Goal: Check status: Check status

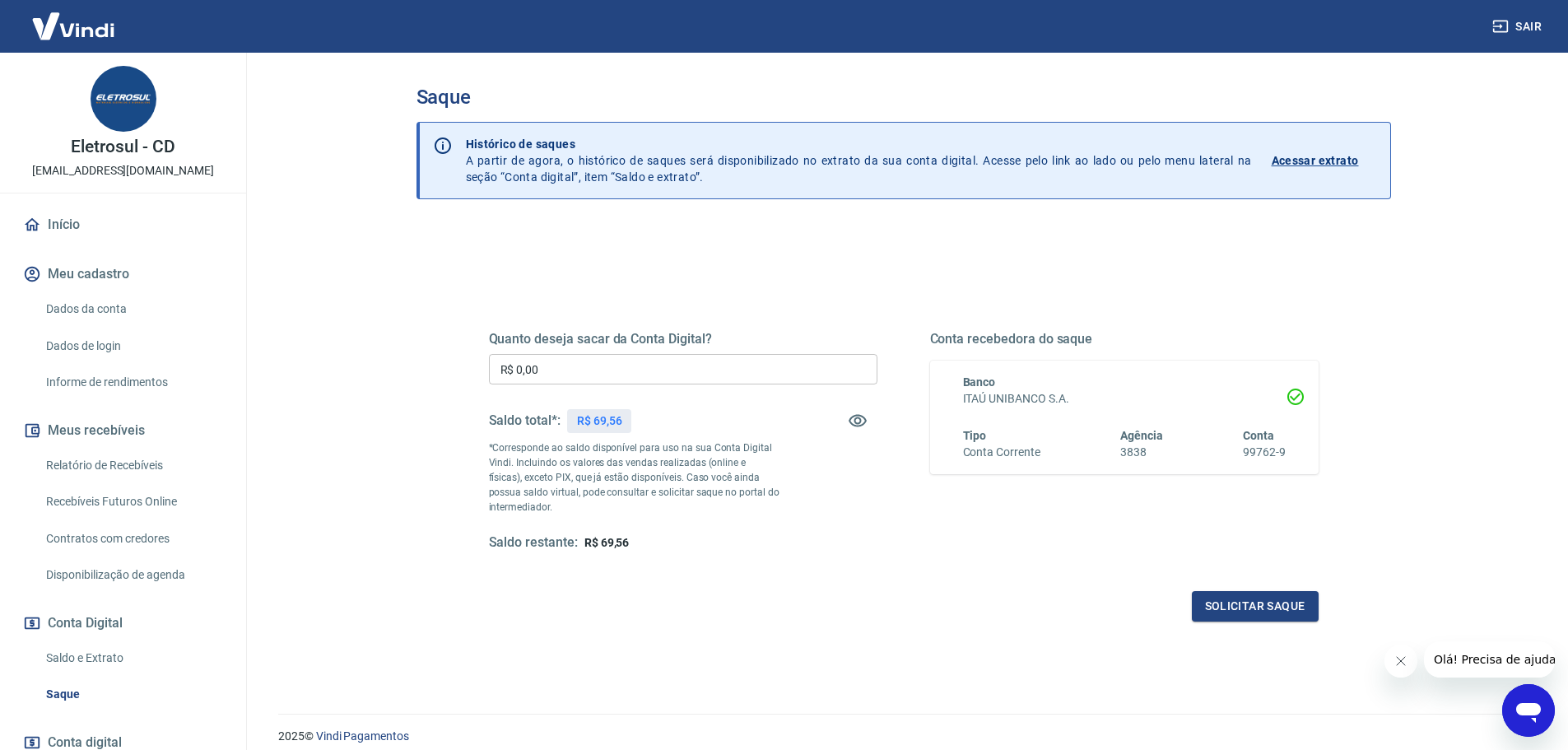
click at [569, 369] on input "R$ 0,00" at bounding box center [683, 369] width 388 height 30
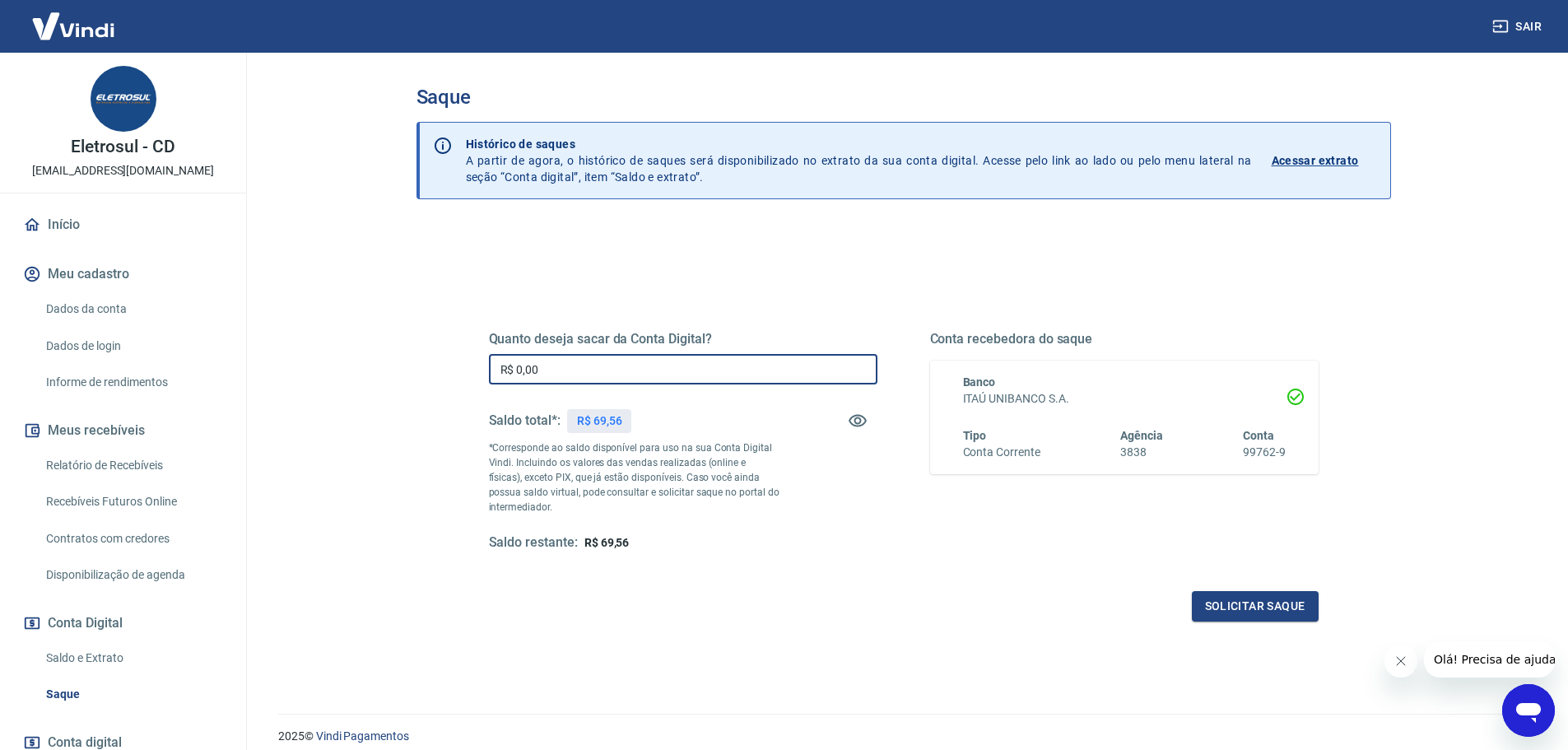
click at [569, 369] on input "R$ 0,00" at bounding box center [683, 369] width 388 height 30
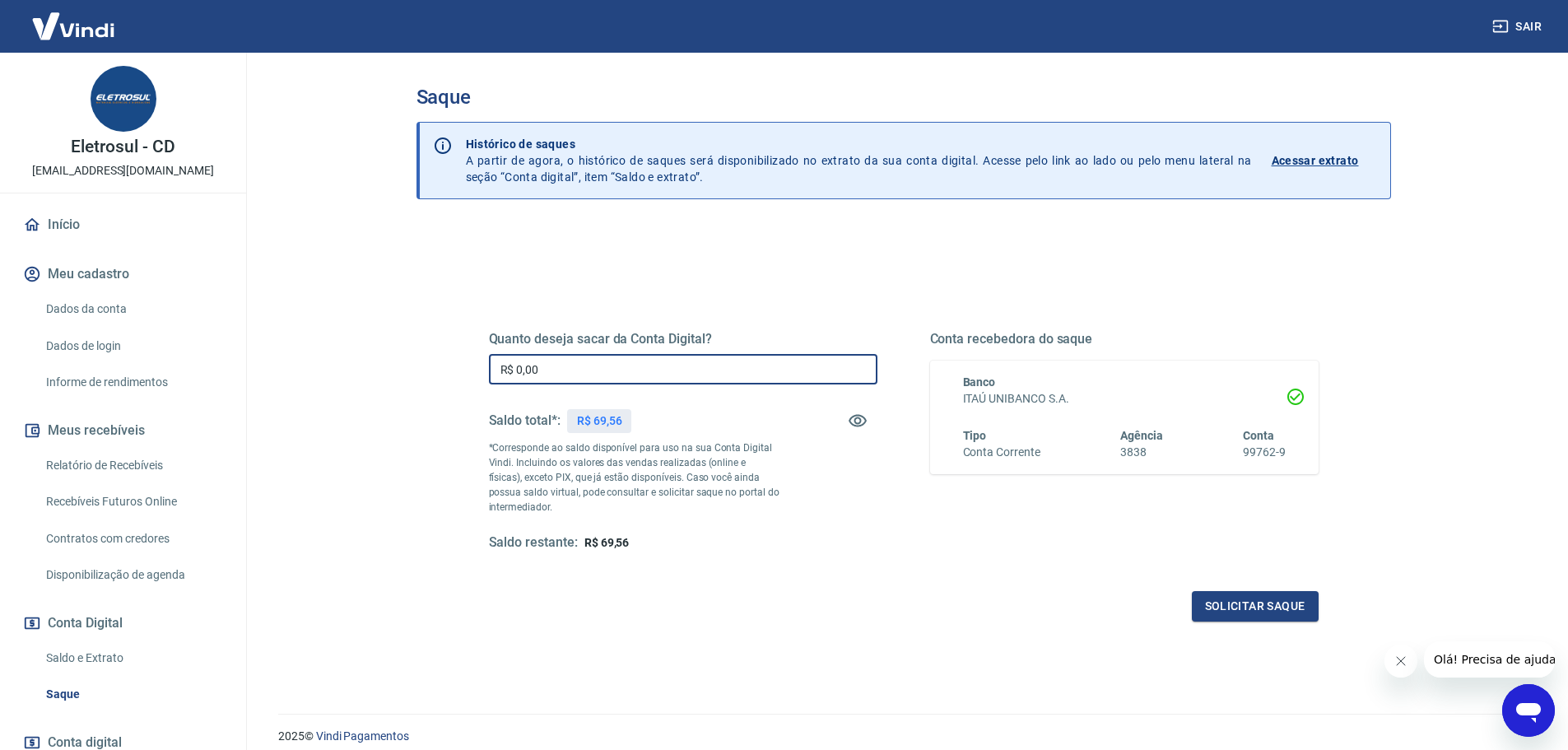
click at [569, 369] on input "R$ 0,00" at bounding box center [683, 369] width 388 height 30
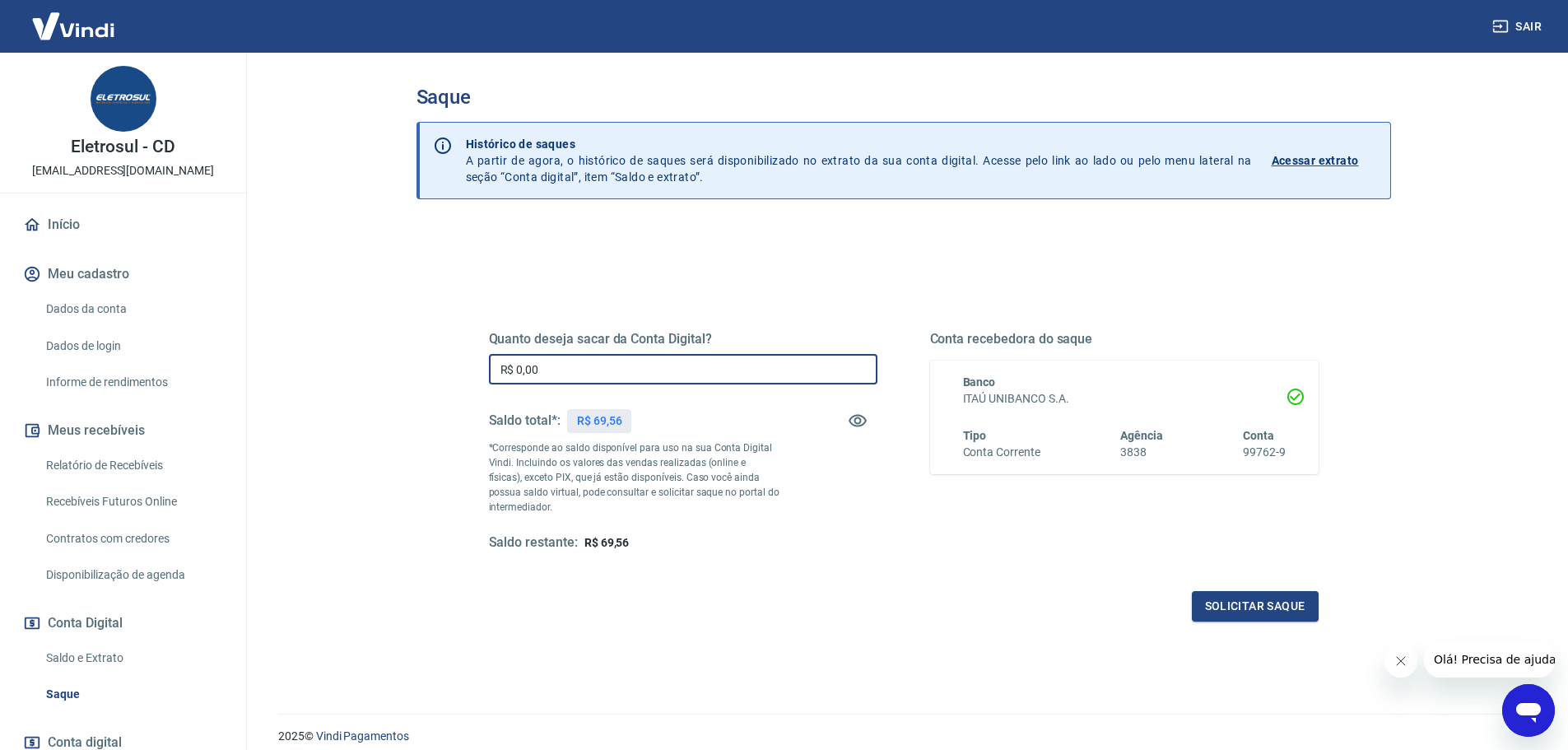
click at [569, 369] on input "R$ 0,00" at bounding box center [683, 369] width 388 height 30
click at [569, 368] on input "R$ 0,00" at bounding box center [683, 369] width 388 height 30
click at [1395, 661] on icon "Fechar mensagem da empresa" at bounding box center [1400, 661] width 13 height 13
click at [570, 356] on input "R$ 0,00" at bounding box center [683, 369] width 388 height 30
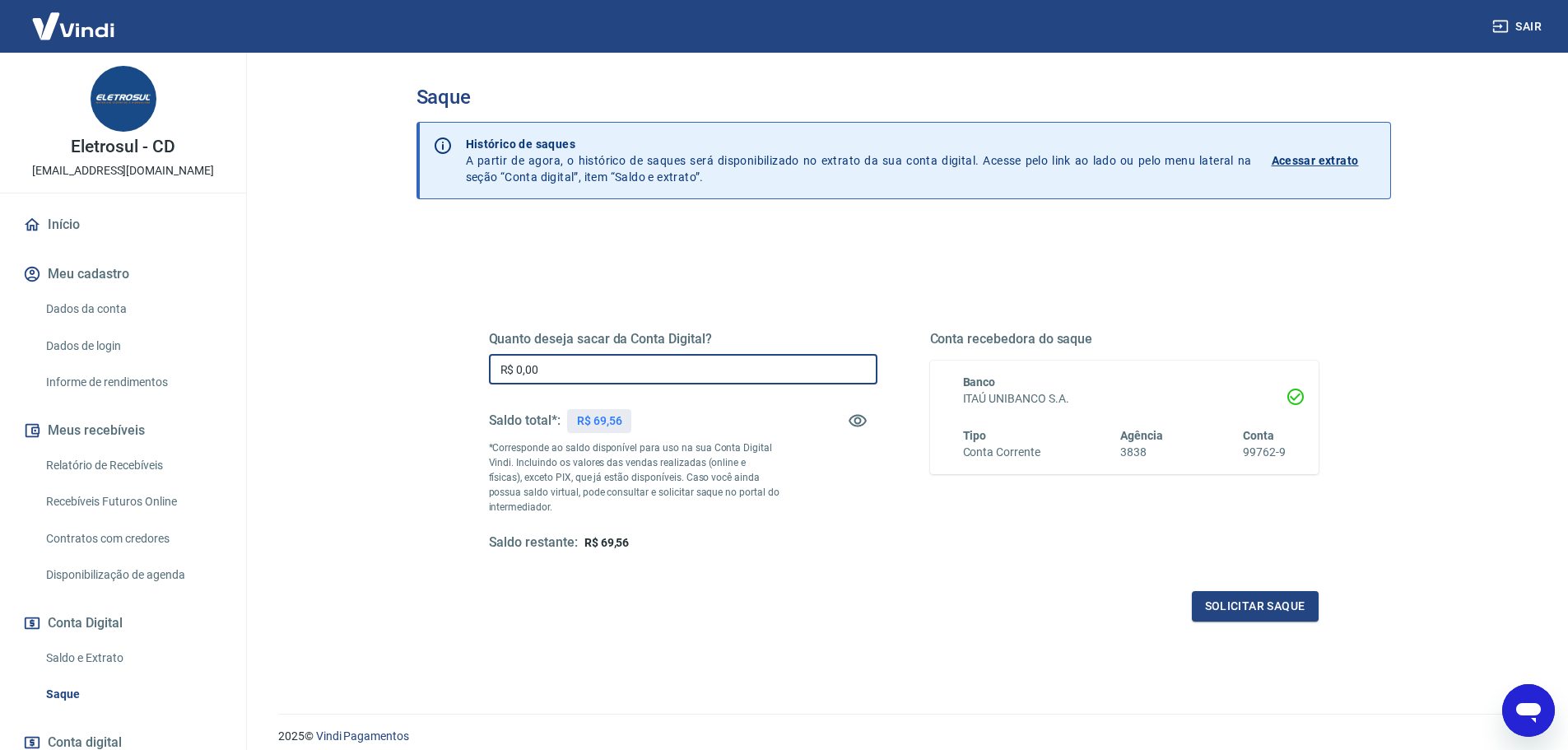
click at [549, 370] on input "R$ 0,00" at bounding box center [683, 369] width 388 height 30
click at [549, 372] on input "R$ 0,00" at bounding box center [683, 369] width 388 height 30
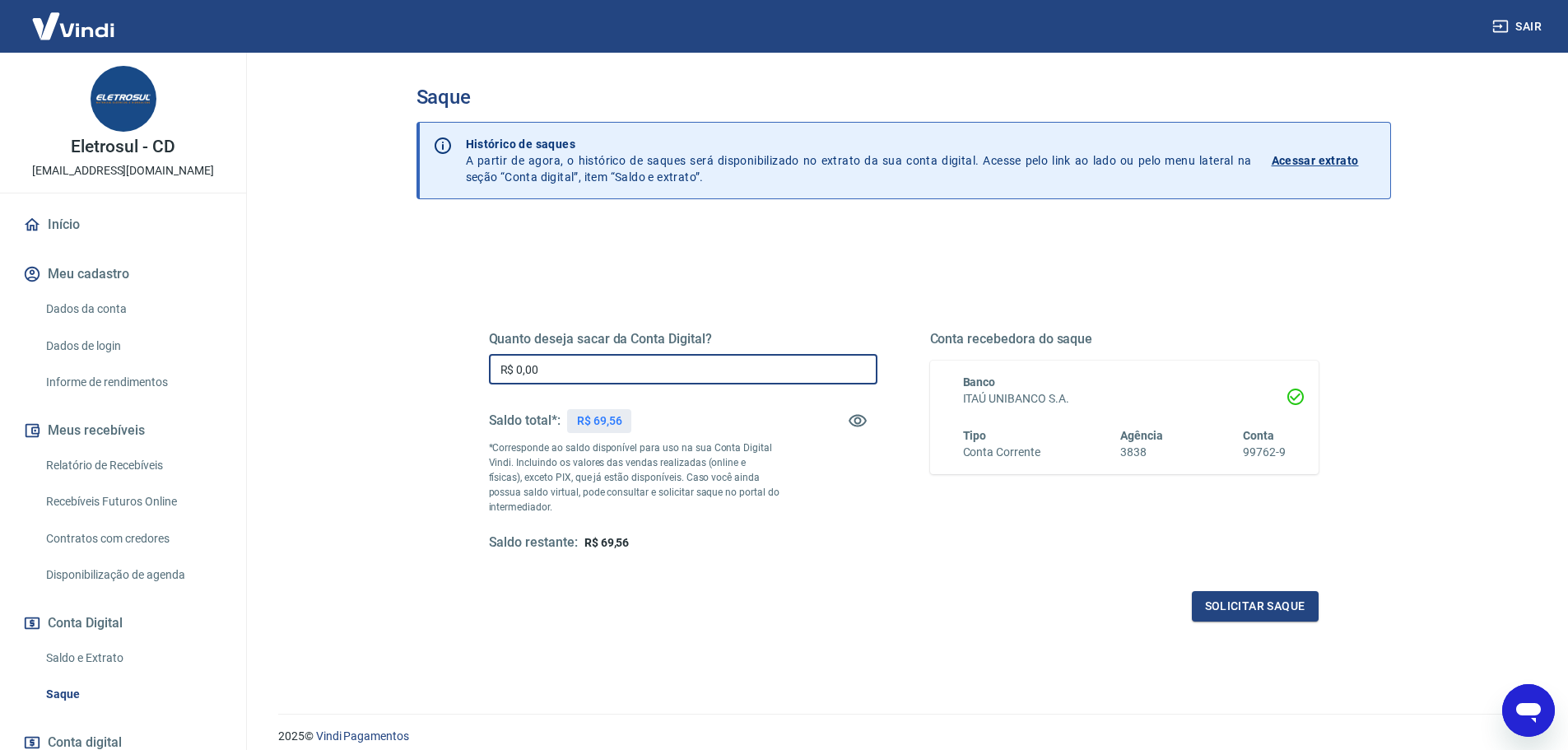
click at [549, 372] on input "R$ 0,00" at bounding box center [683, 369] width 388 height 30
click at [549, 367] on input "R$ 0,00" at bounding box center [683, 369] width 388 height 30
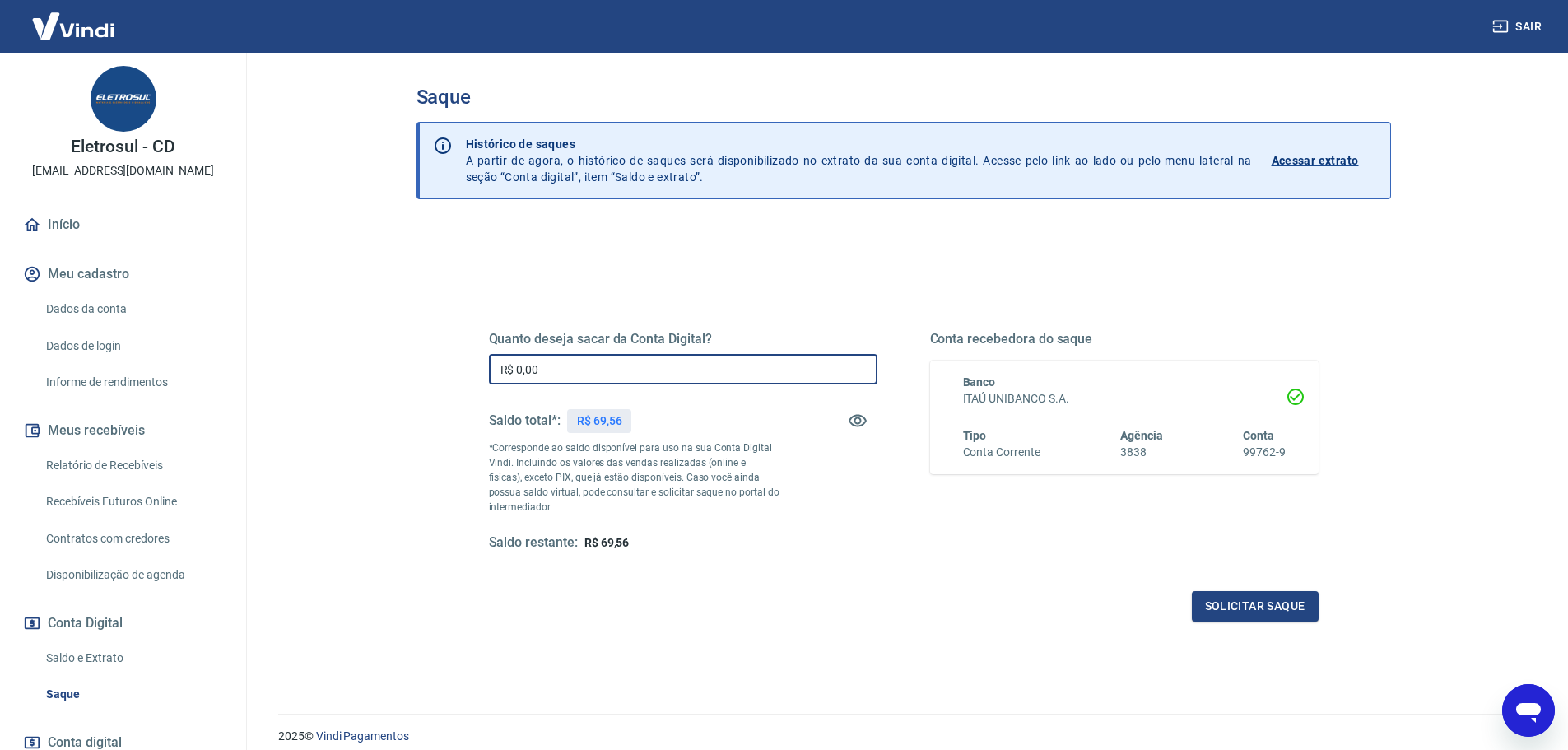
click at [549, 367] on input "R$ 0,00" at bounding box center [683, 369] width 388 height 30
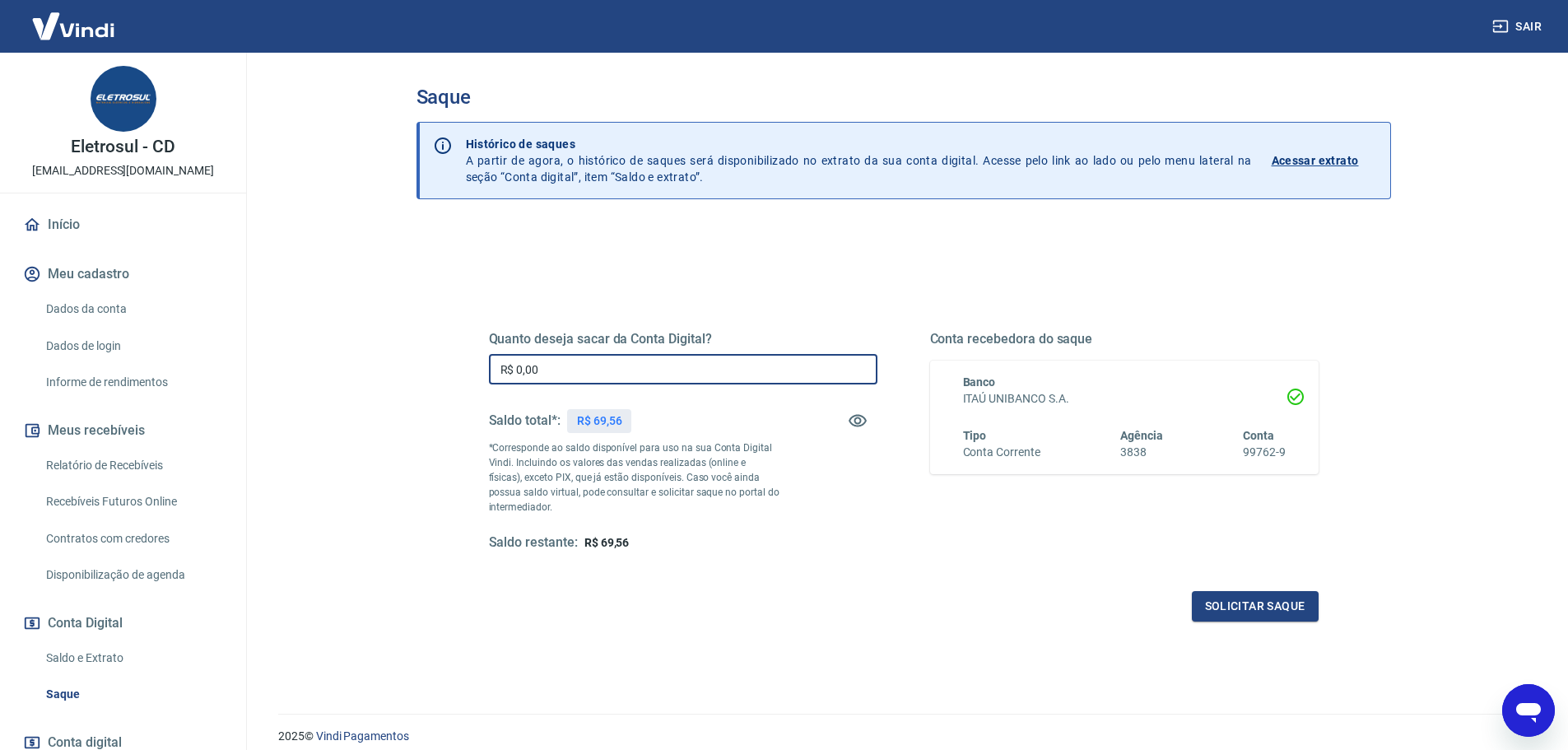
click at [565, 315] on div "Quanto deseja sacar da Conta Digital? R$ 0,00 ​ Saldo total*: R$ 69,56 *Corresp…" at bounding box center [904, 457] width 830 height 331
click at [555, 369] on input "R$ 0,00" at bounding box center [683, 369] width 388 height 30
click at [572, 297] on div "Quanto deseja sacar da Conta Digital? R$ 0,00 ​ Saldo total*: R$ 69,56 *Corresp…" at bounding box center [904, 457] width 830 height 331
click at [572, 294] on div "Quanto deseja sacar da Conta Digital? R$ 0,00 ​ Saldo total*: R$ 69,56 *Corresp…" at bounding box center [904, 457] width 830 height 331
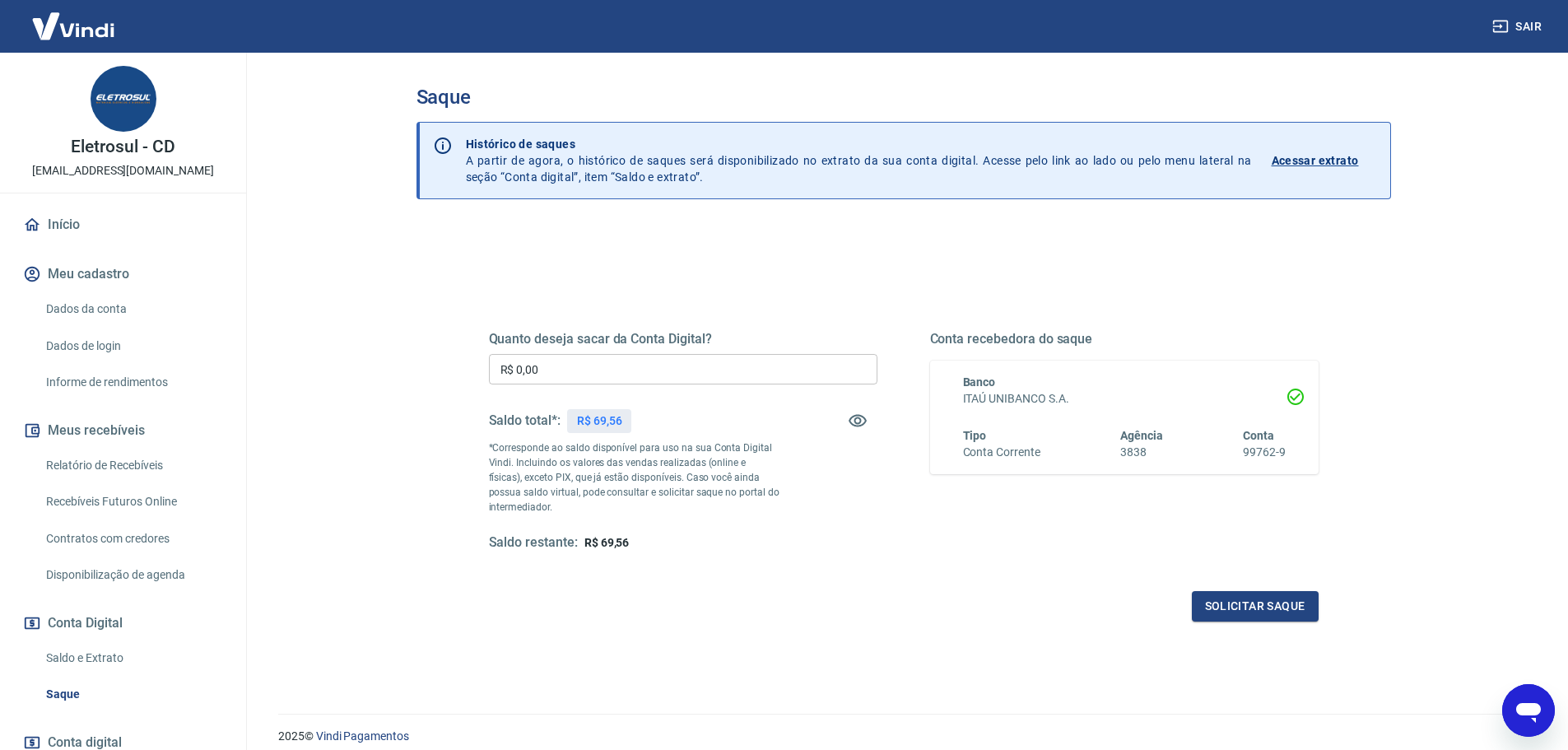
click at [151, 647] on link "Saldo e Extrato" at bounding box center [133, 658] width 187 height 34
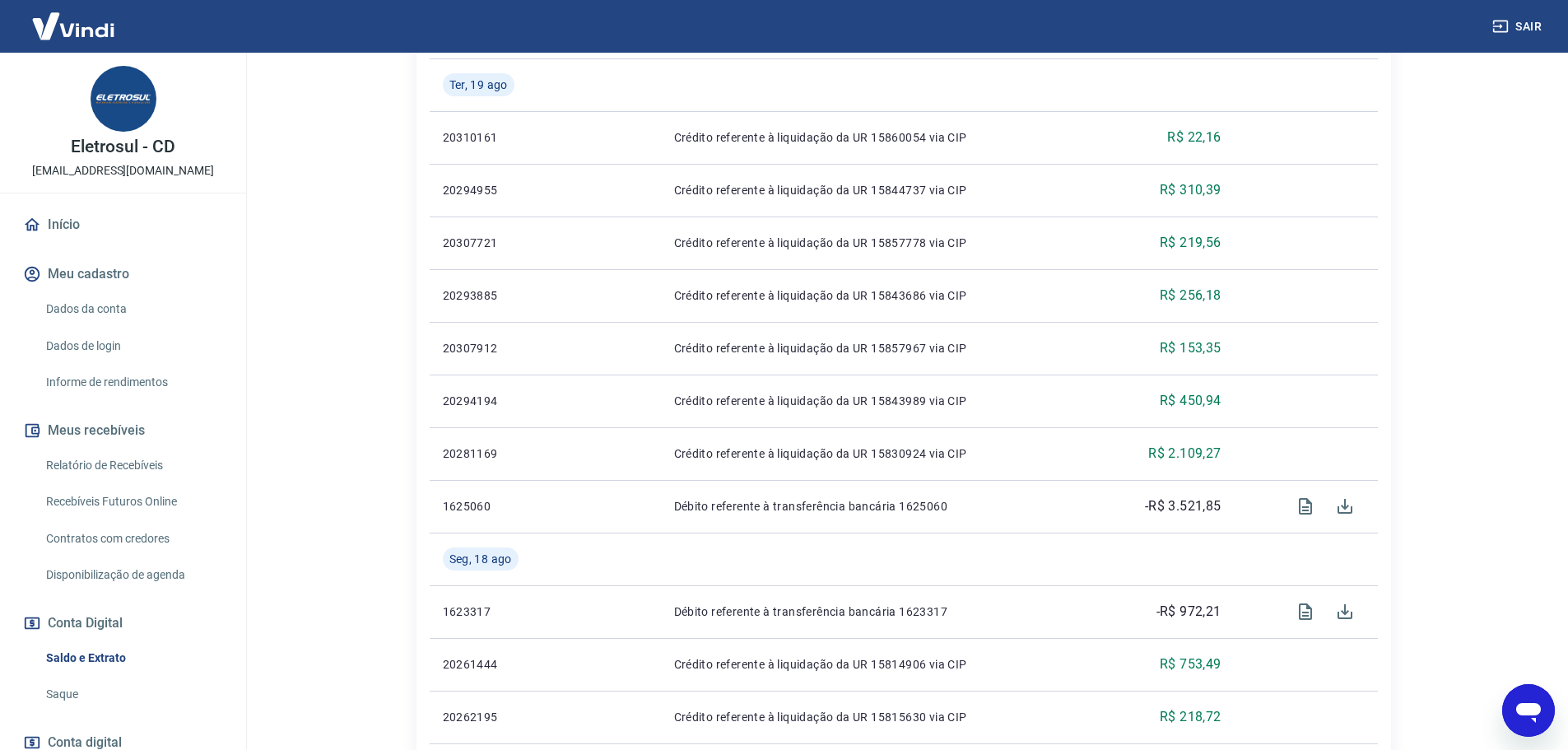
scroll to position [495, 0]
